Goal: Information Seeking & Learning: Learn about a topic

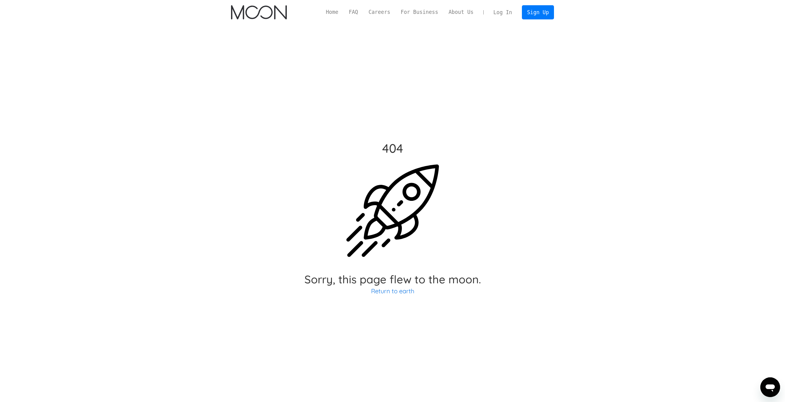
click at [254, 15] on img "home" at bounding box center [259, 12] width 56 height 14
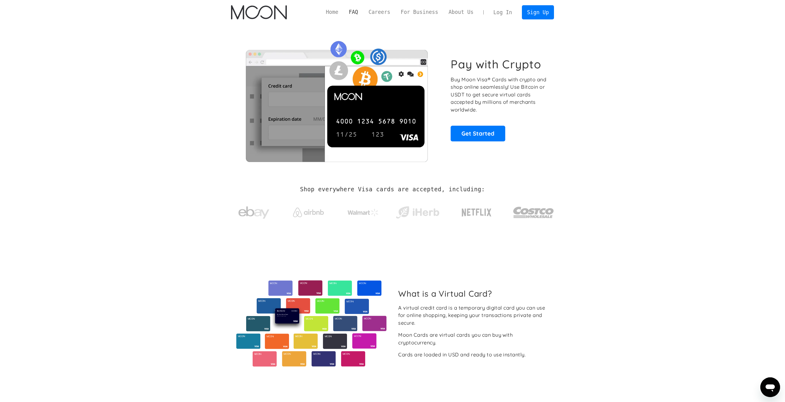
click at [363, 15] on link "FAQ" at bounding box center [354, 12] width 20 height 8
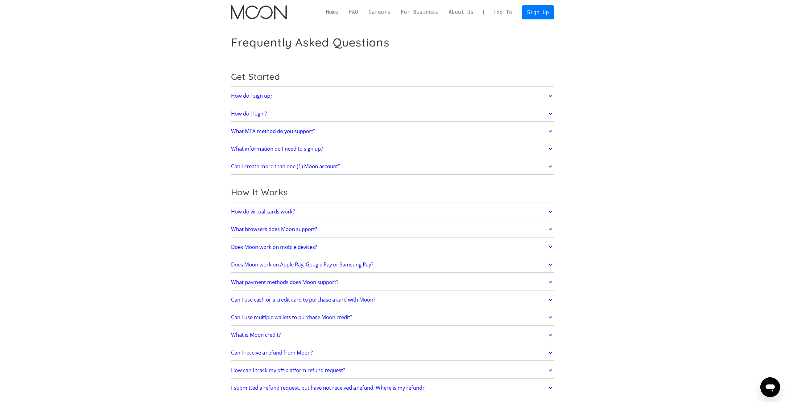
click at [305, 152] on h2 "What information do I need to sign up?" at bounding box center [277, 149] width 92 height 6
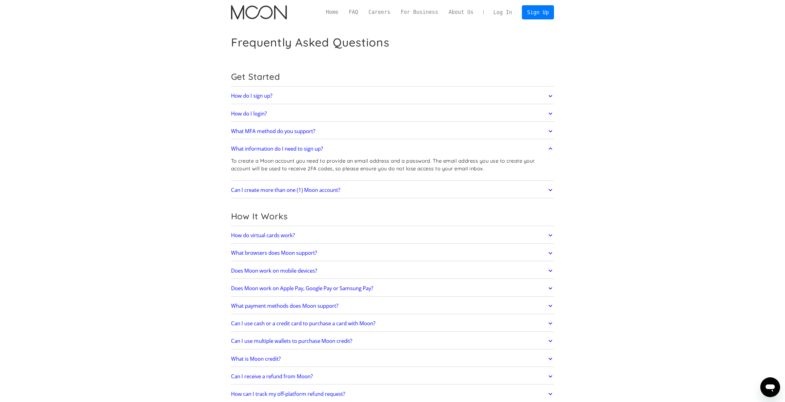
click at [302, 150] on h2 "What information do I need to sign up?" at bounding box center [277, 149] width 92 height 6
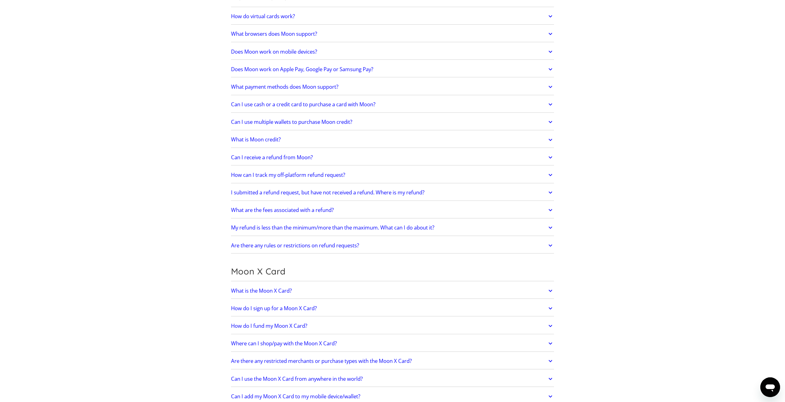
scroll to position [206, 0]
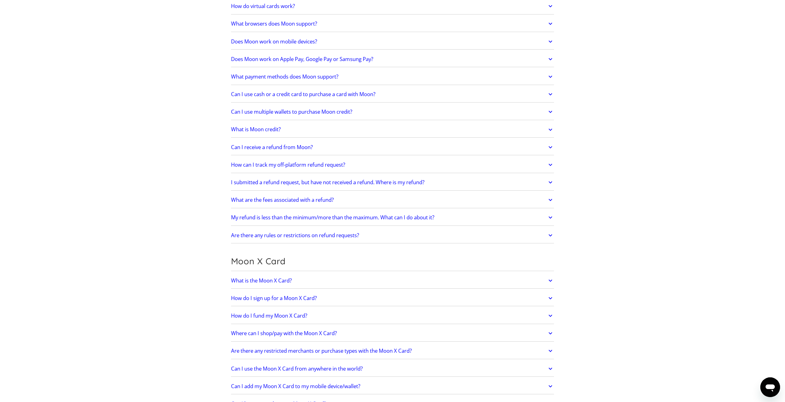
click at [277, 25] on h2 "What browsers does Moon support?" at bounding box center [274, 24] width 86 height 6
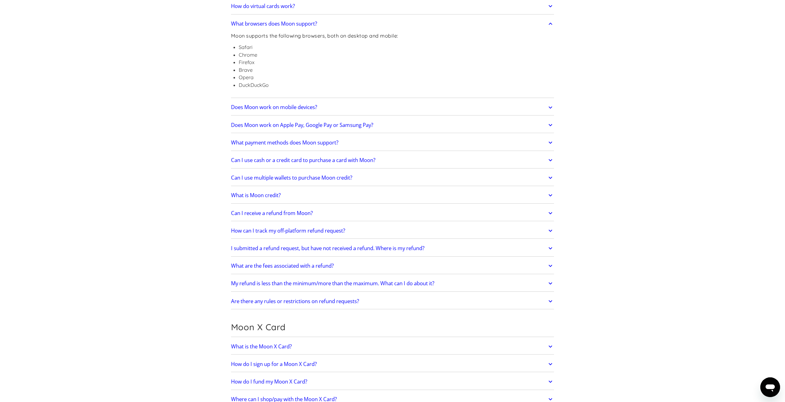
click at [277, 25] on h2 "What browsers does Moon support?" at bounding box center [274, 24] width 86 height 6
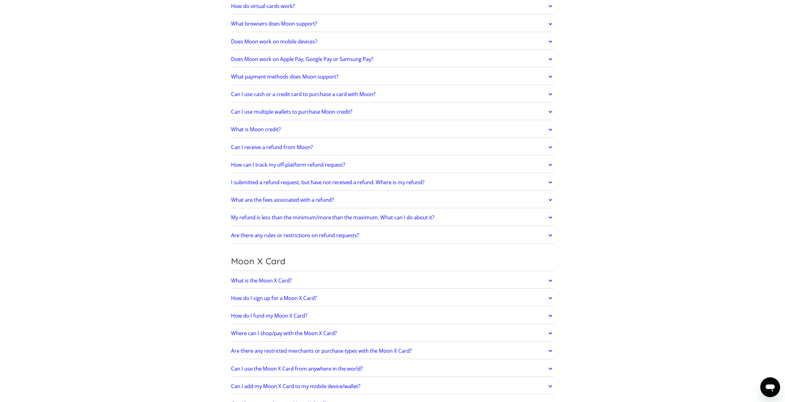
click at [281, 43] on h2 "Does Moon work on mobile devices?" at bounding box center [274, 42] width 86 height 6
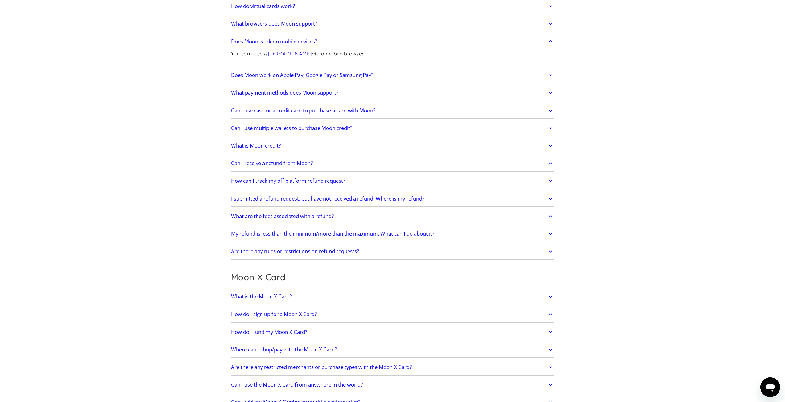
click at [281, 43] on h2 "Does Moon work on mobile devices?" at bounding box center [274, 42] width 86 height 6
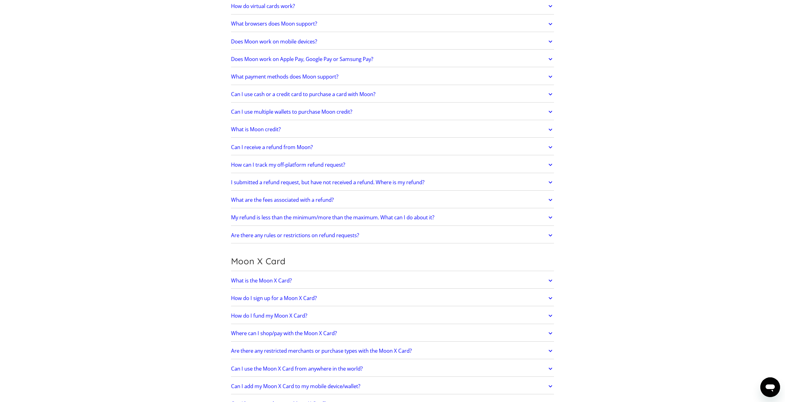
click at [282, 60] on h2 "Does Moon work on Apple Pay, Google Pay or Samsung Pay?" at bounding box center [302, 59] width 142 height 6
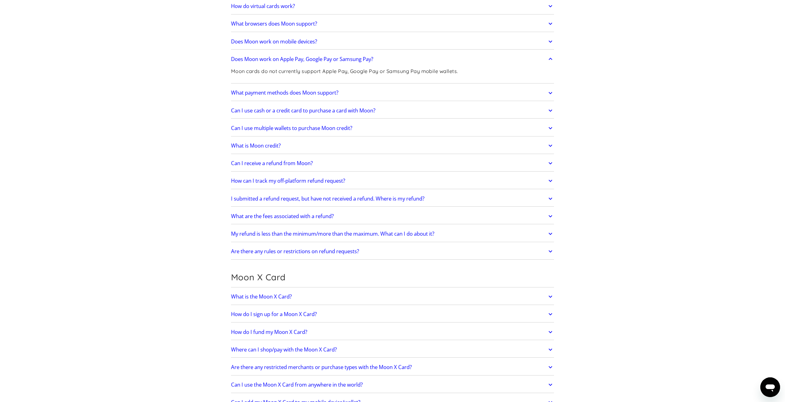
click at [282, 60] on h2 "Does Moon work on Apple Pay, Google Pay or Samsung Pay?" at bounding box center [302, 59] width 142 height 6
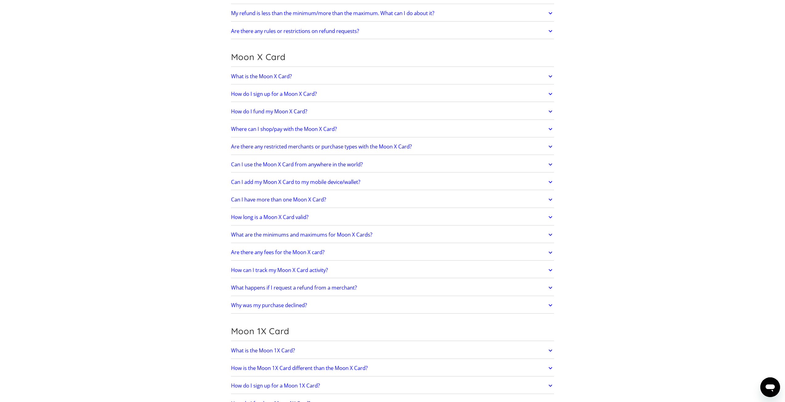
scroll to position [411, 0]
